Goal: Task Accomplishment & Management: Use online tool/utility

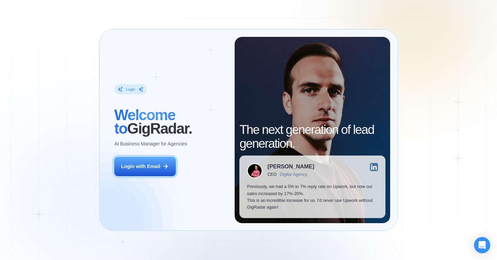
click at [154, 166] on div "Login with Email" at bounding box center [140, 166] width 39 height 7
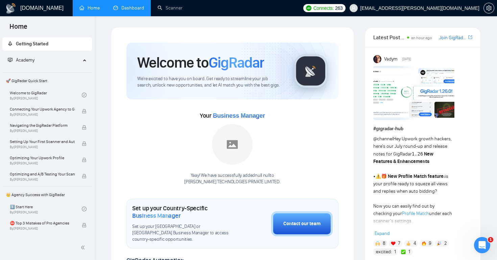
click at [136, 8] on link "Dashboard" at bounding box center [128, 8] width 31 height 6
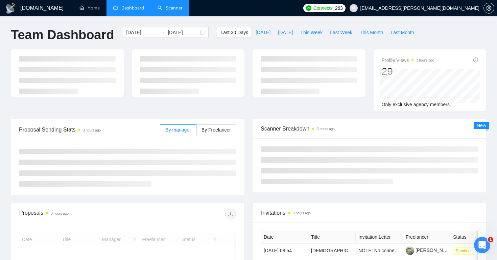
click at [164, 8] on link "Scanner" at bounding box center [170, 8] width 25 height 6
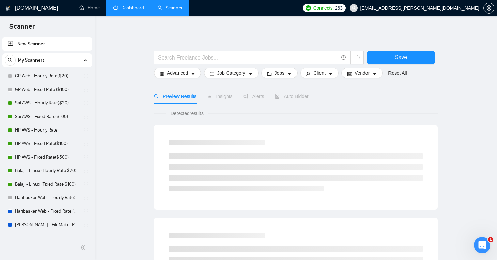
click at [138, 8] on link "Dashboard" at bounding box center [128, 8] width 31 height 6
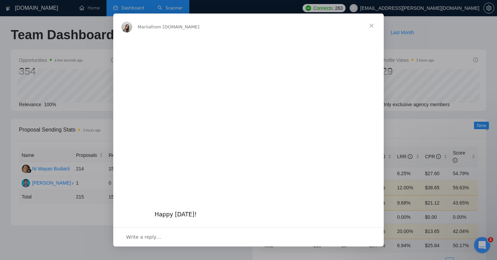
click at [99, 7] on div "Intercom messenger" at bounding box center [248, 130] width 497 height 260
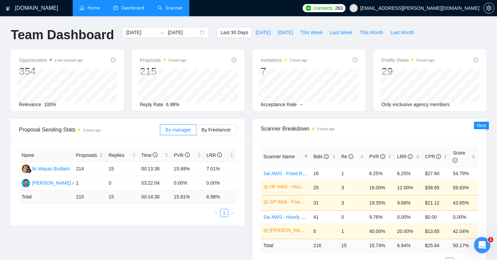
click at [97, 7] on link "Home" at bounding box center [89, 8] width 20 height 6
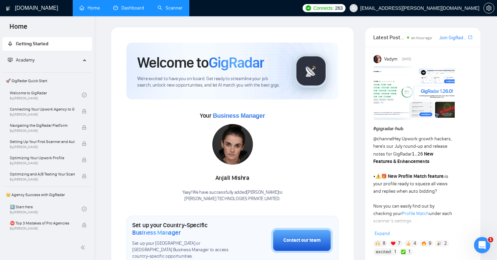
click at [130, 11] on link "Dashboard" at bounding box center [128, 8] width 31 height 6
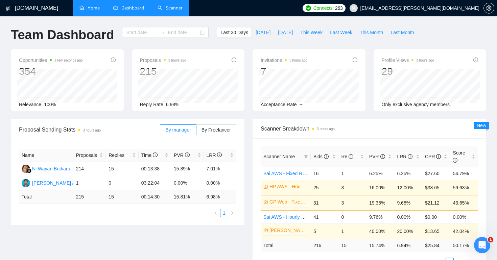
type input "[DATE]"
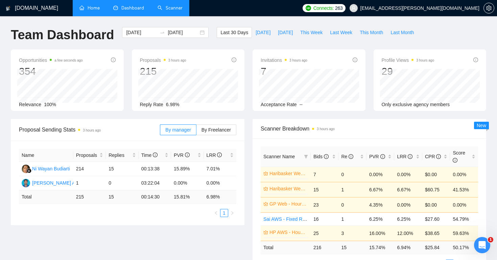
click at [179, 6] on link "Scanner" at bounding box center [170, 8] width 25 height 6
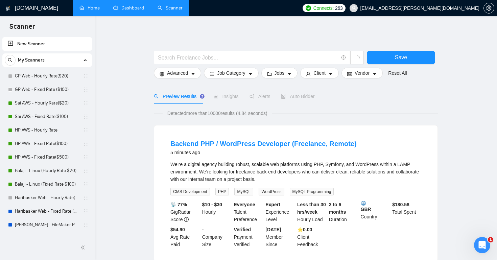
click at [130, 10] on link "Dashboard" at bounding box center [128, 8] width 31 height 6
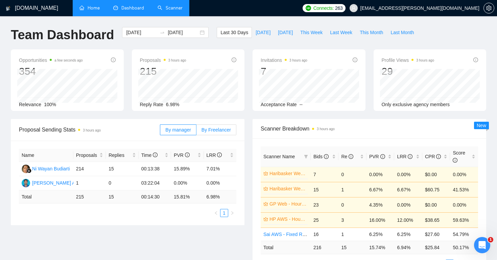
click at [218, 127] on span "By Freelancer" at bounding box center [215, 129] width 29 height 5
click at [196, 131] on input "By Freelancer" at bounding box center [196, 131] width 0 height 0
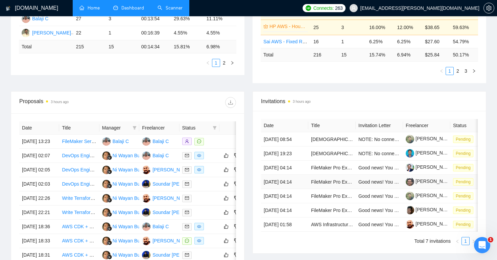
scroll to position [210, 0]
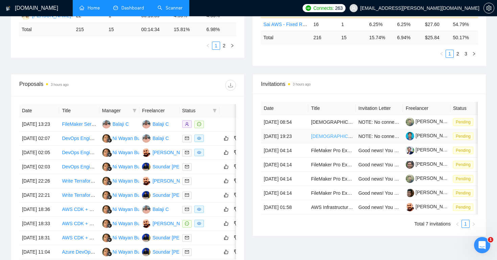
click at [326, 139] on link "[DEMOGRAPHIC_DATA] Speakers of Tamil – Talent Bench for Future Managed Services…" at bounding box center [425, 136] width 228 height 5
